Goal: Check status: Check status

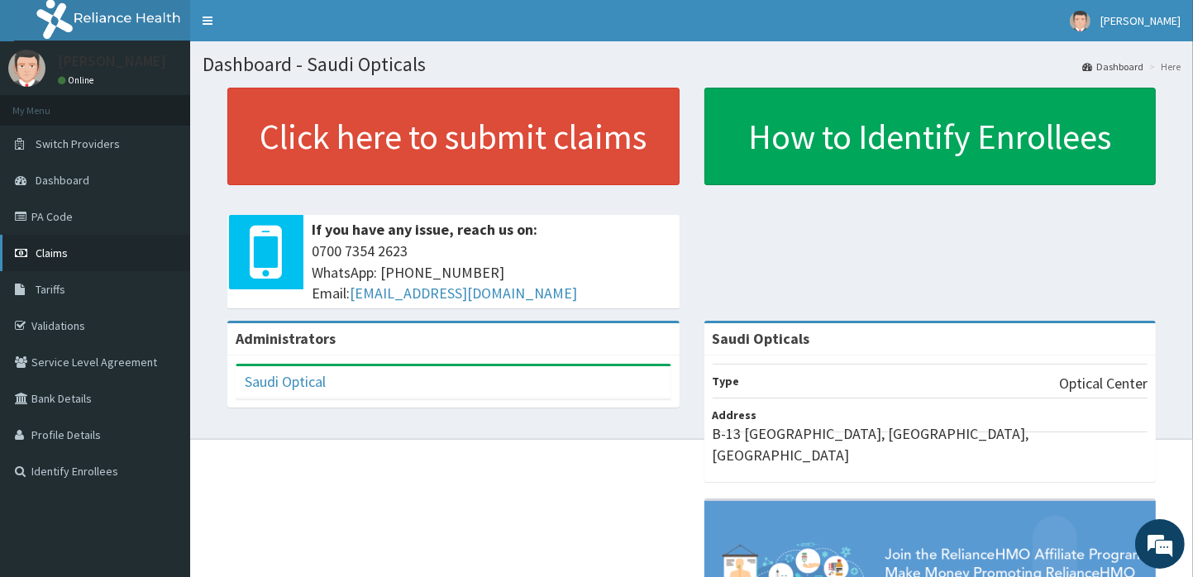
click at [63, 250] on span "Claims" at bounding box center [52, 252] width 32 height 15
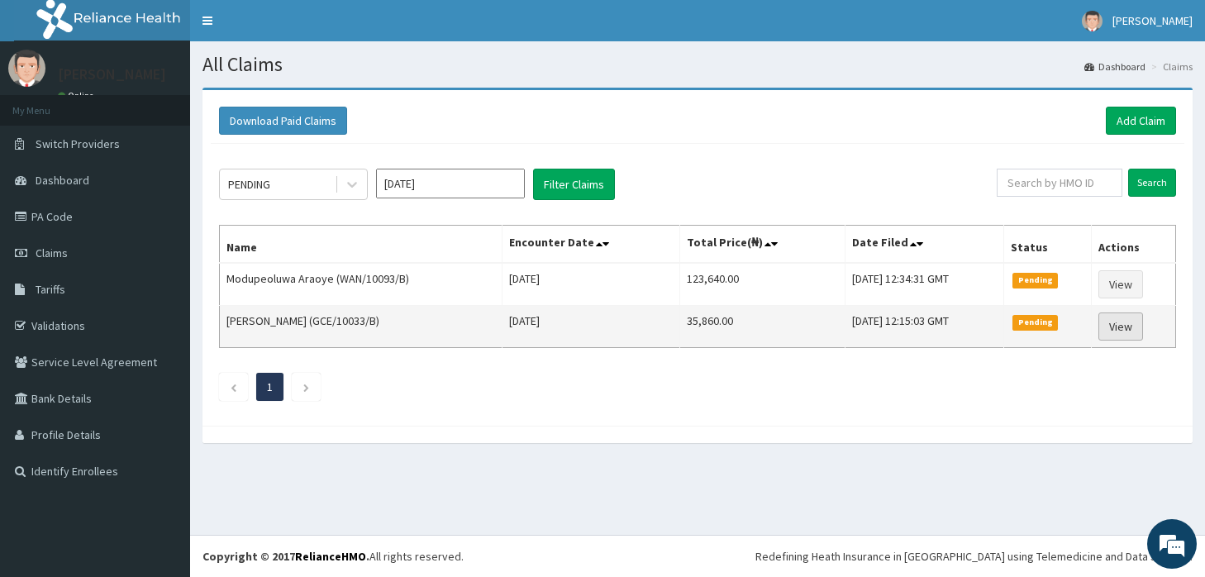
click at [1117, 326] on link "View" at bounding box center [1120, 326] width 45 height 28
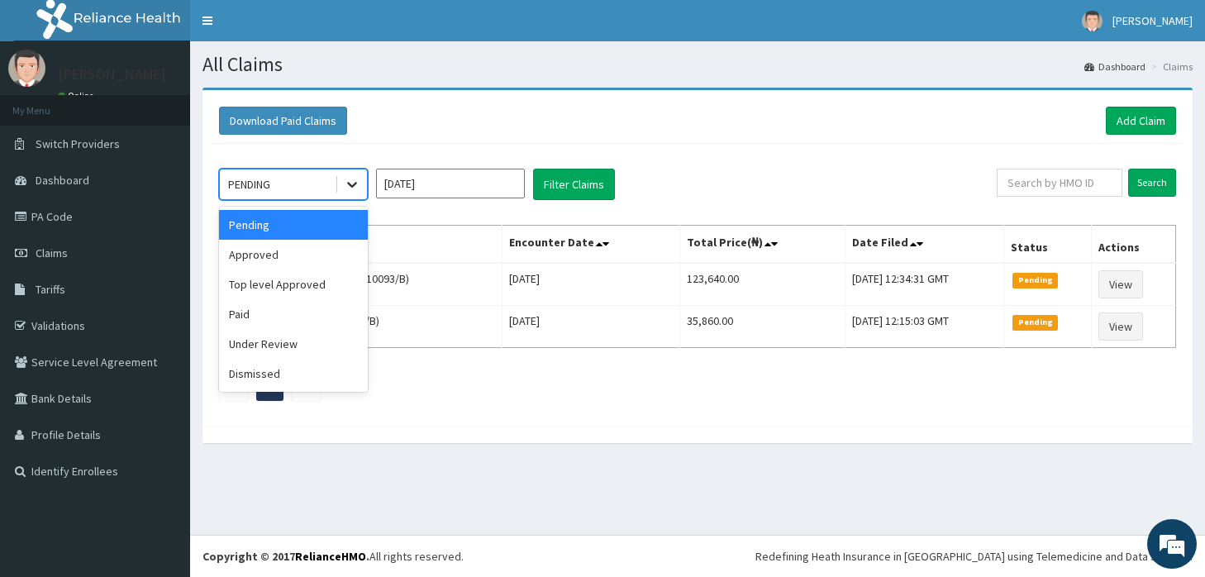
click at [351, 179] on icon at bounding box center [352, 184] width 17 height 17
click at [278, 263] on div "Approved" at bounding box center [293, 255] width 149 height 30
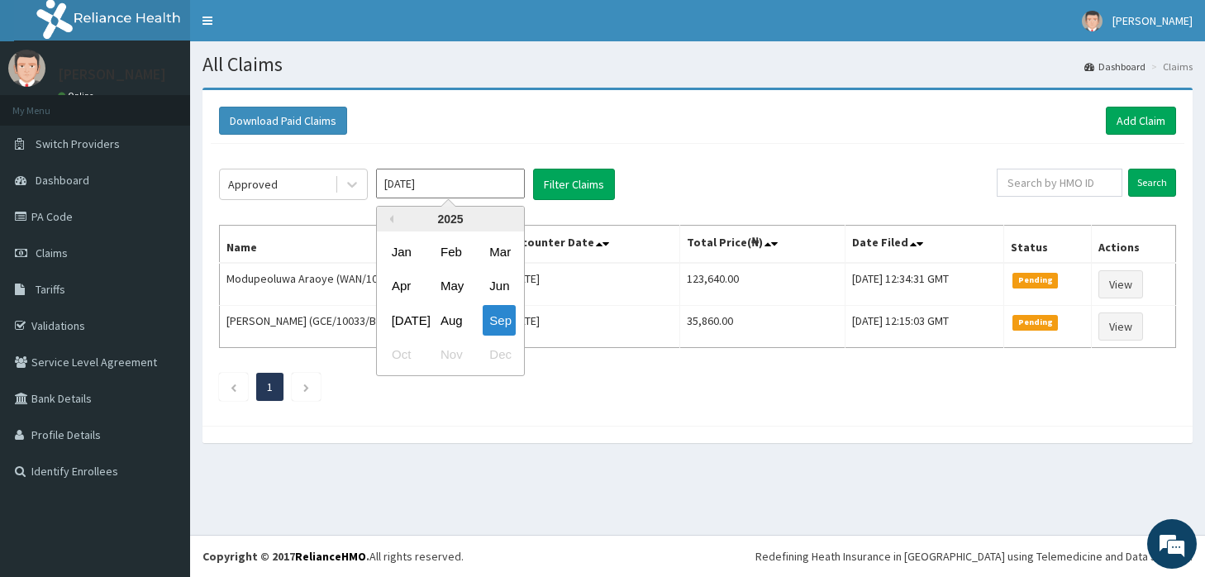
click at [510, 182] on input "[DATE]" at bounding box center [450, 184] width 149 height 30
click at [455, 313] on div "Aug" at bounding box center [450, 320] width 33 height 31
type input "Aug 2025"
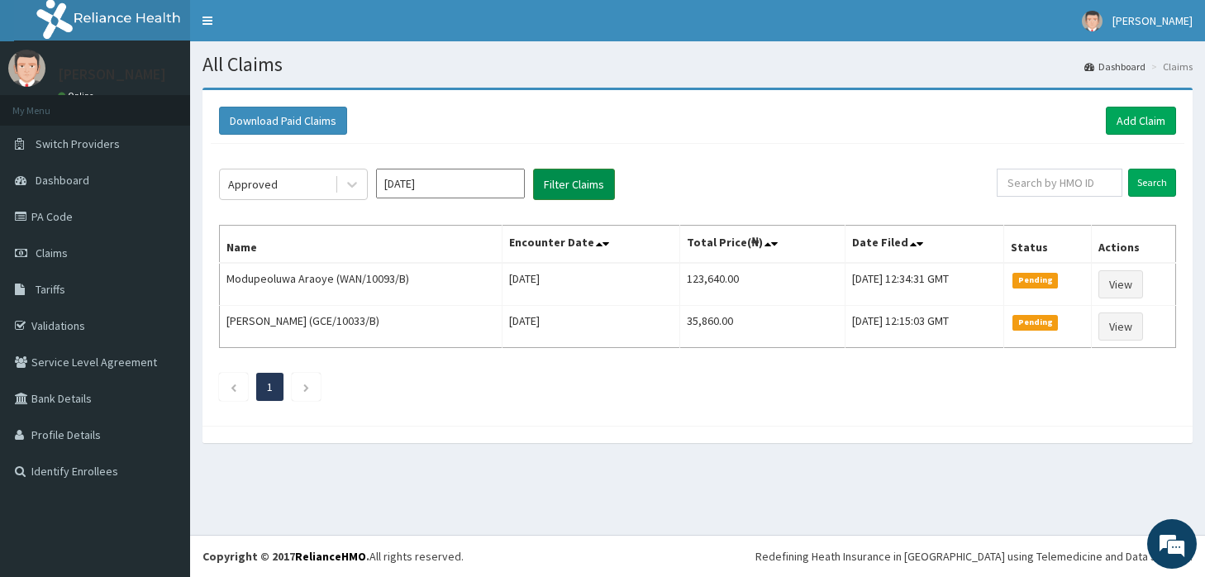
click at [567, 188] on button "Filter Claims" at bounding box center [574, 184] width 82 height 31
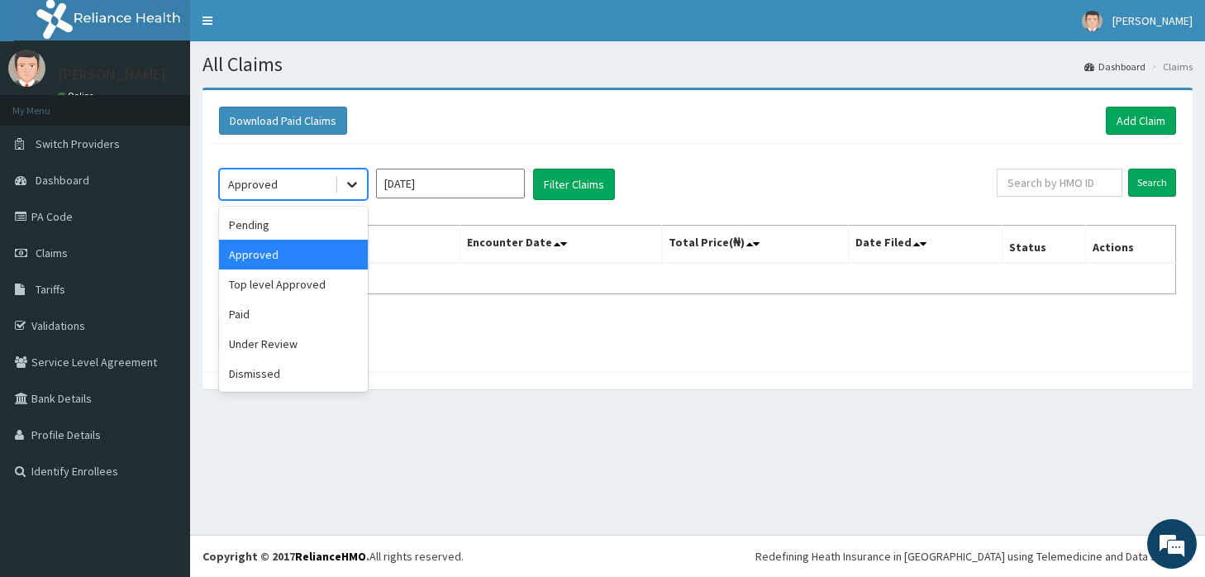
click at [360, 186] on icon at bounding box center [352, 184] width 17 height 17
click at [261, 306] on div "Paid" at bounding box center [293, 314] width 149 height 30
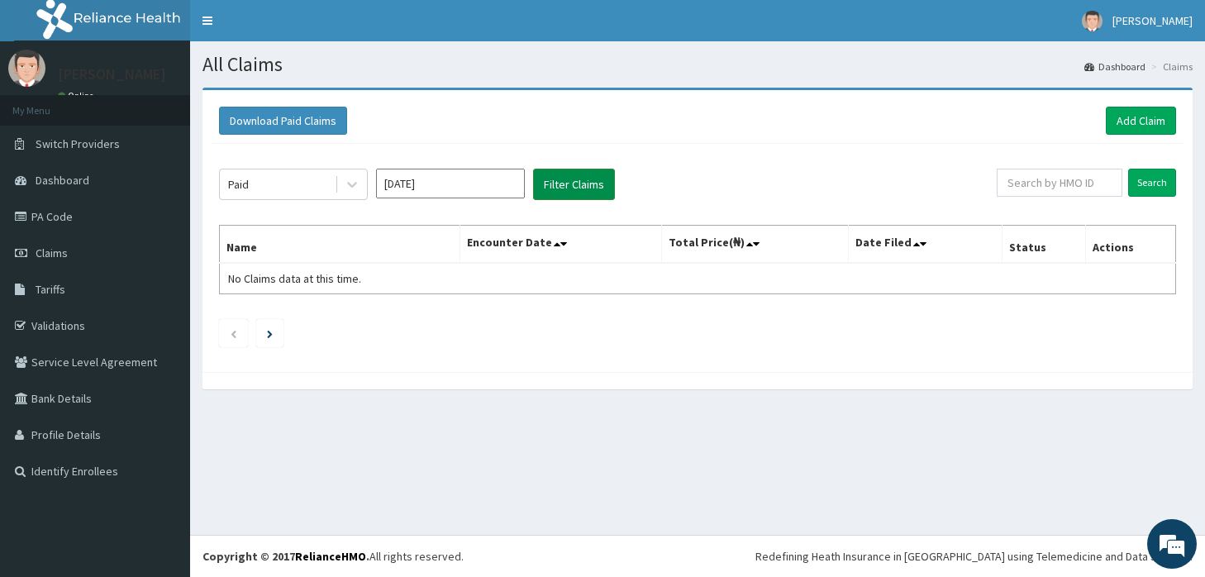
click at [575, 195] on button "Filter Claims" at bounding box center [574, 184] width 82 height 31
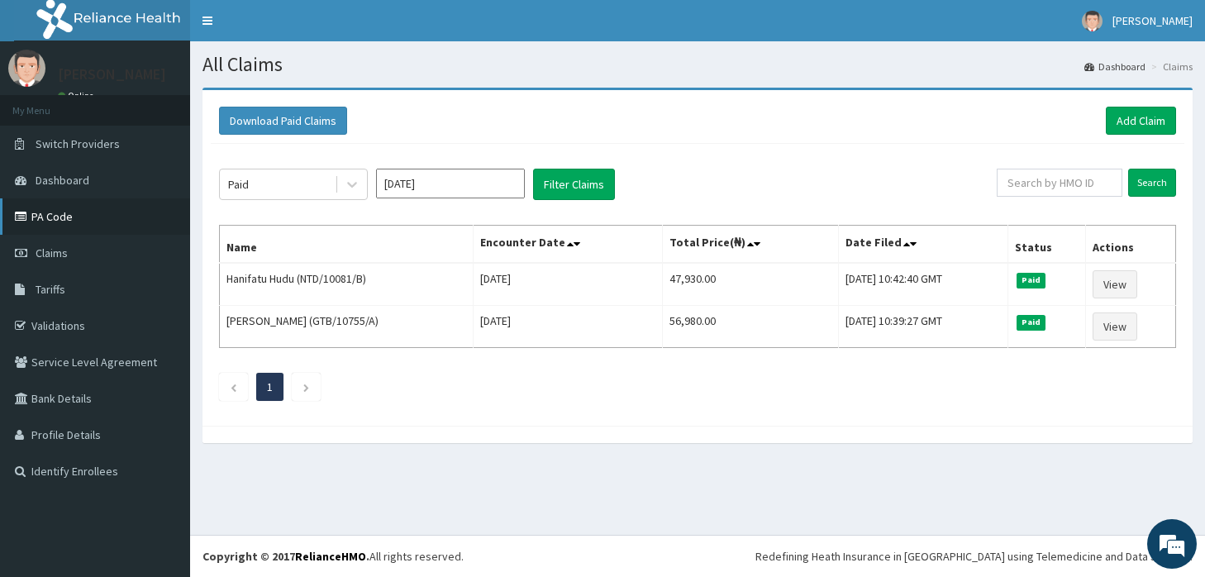
click at [62, 219] on link "PA Code" at bounding box center [95, 216] width 190 height 36
